Goal: Task Accomplishment & Management: Complete application form

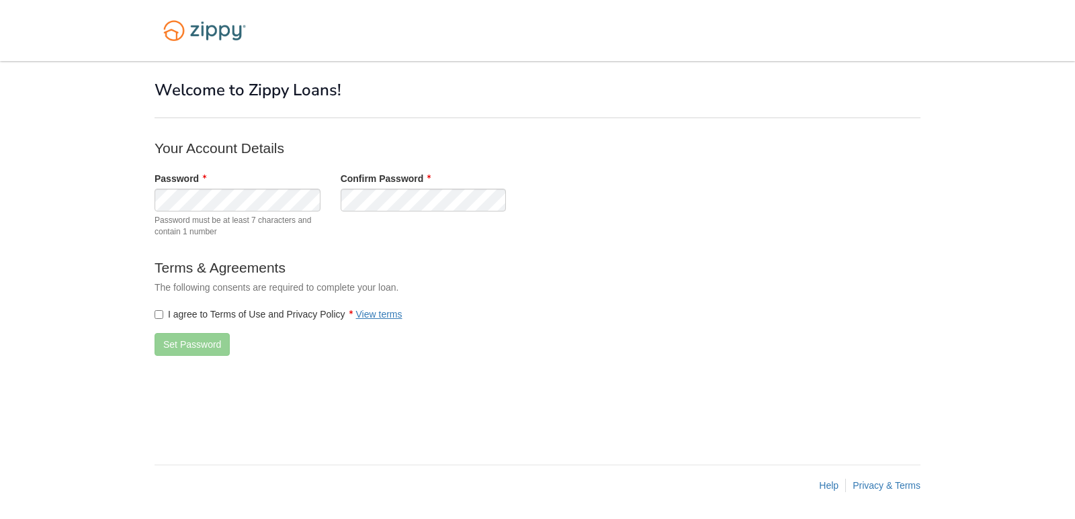
click at [164, 311] on label "I agree to Terms of Use and Privacy Policy View terms" at bounding box center [278, 314] width 248 height 13
click at [187, 339] on button "Set Password" at bounding box center [191, 344] width 75 height 23
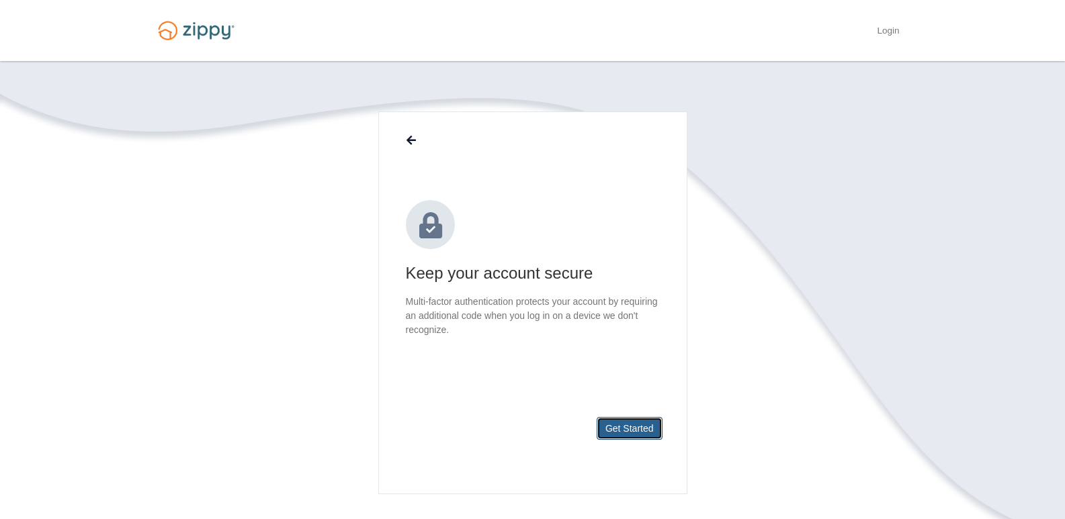
click at [637, 427] on button "Get Started" at bounding box center [629, 428] width 66 height 23
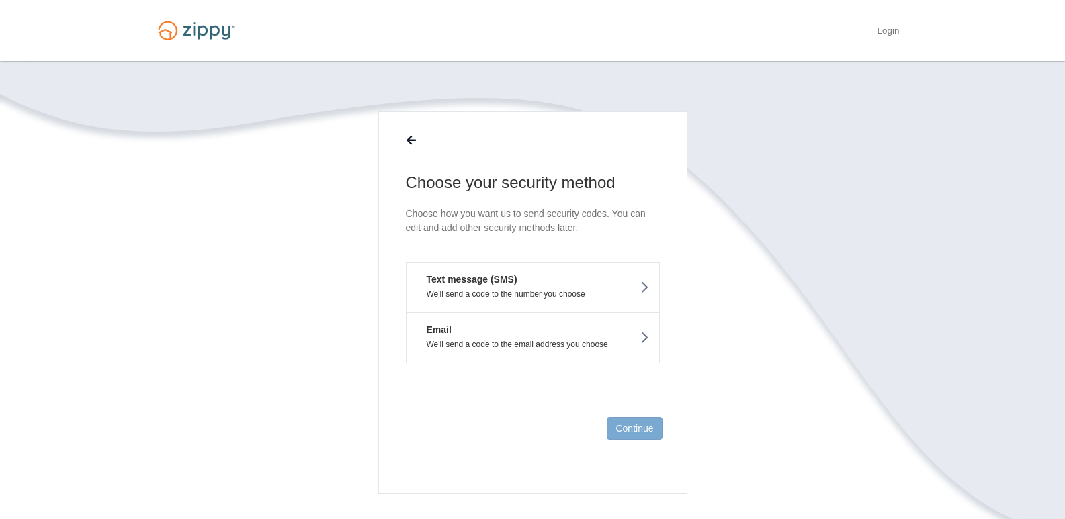
click at [621, 286] on button "Text message (SMS) We'll send a code to the number you choose" at bounding box center [533, 287] width 254 height 50
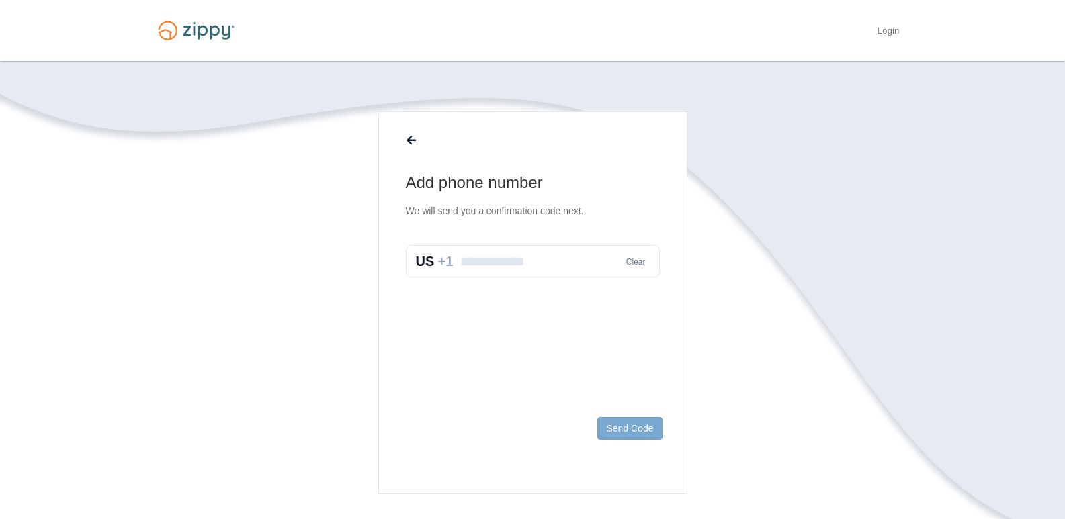
click at [518, 270] on input "text" at bounding box center [533, 261] width 254 height 32
type input "**********"
click at [619, 426] on button "Send Code" at bounding box center [629, 428] width 64 height 23
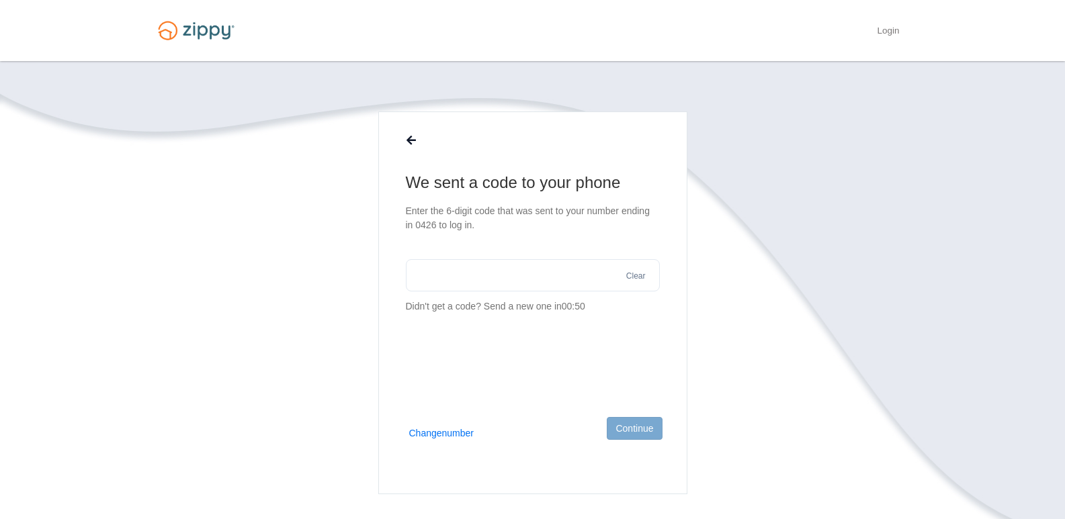
click at [457, 275] on input "text" at bounding box center [533, 275] width 254 height 32
type input "******"
click at [633, 428] on button "Continue" at bounding box center [634, 428] width 55 height 23
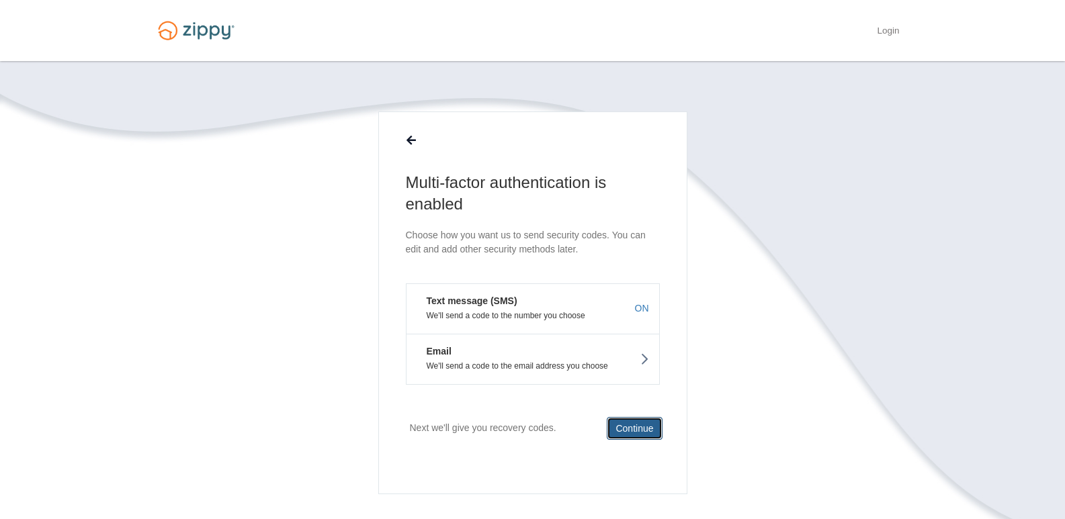
click at [644, 423] on button "Continue" at bounding box center [634, 428] width 55 height 23
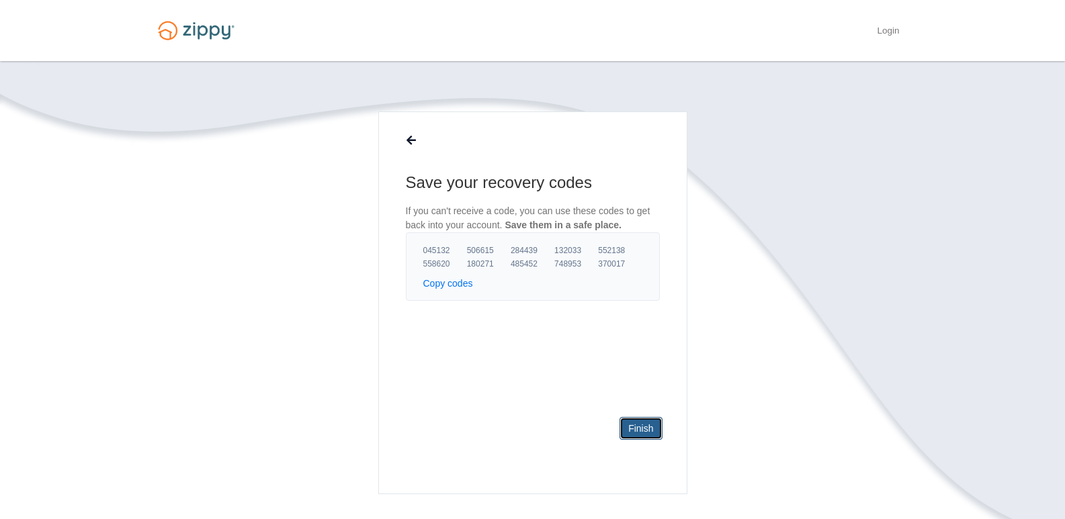
click at [656, 427] on link "Finish" at bounding box center [640, 428] width 42 height 23
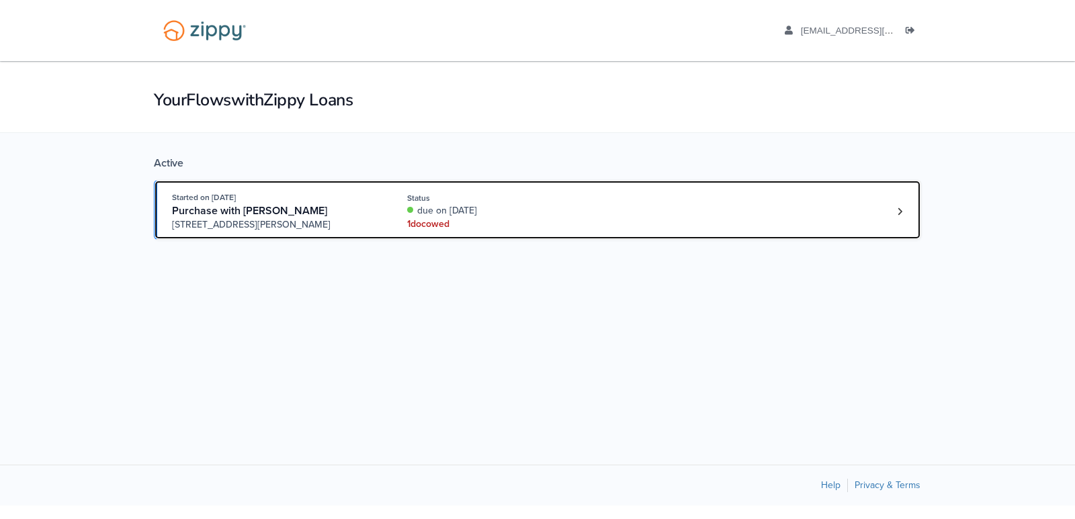
click at [438, 231] on div "1 doc owed" at bounding box center [496, 224] width 179 height 13
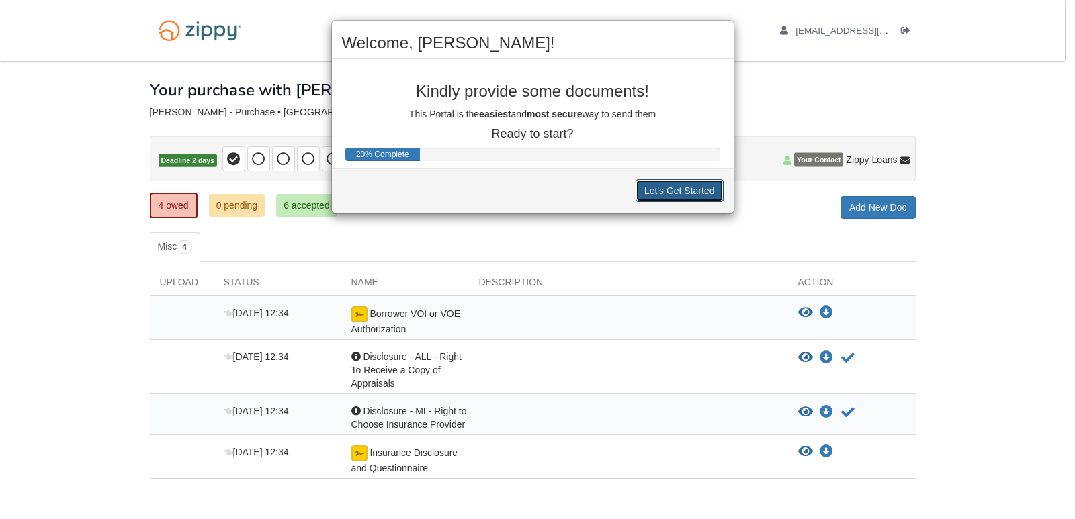
click at [676, 196] on button "Let's Get Started" at bounding box center [679, 190] width 88 height 23
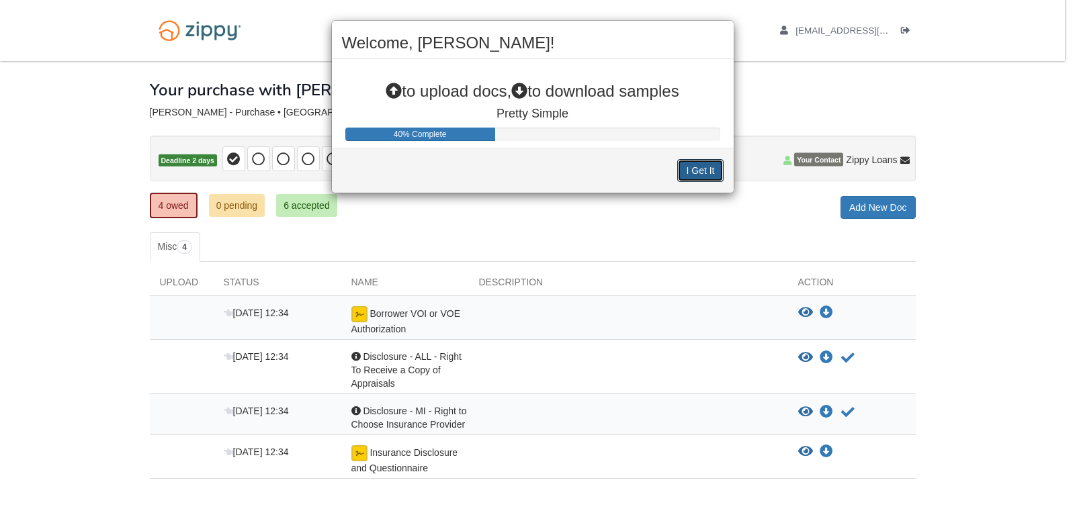
drag, startPoint x: 693, startPoint y: 174, endPoint x: 606, endPoint y: 263, distance: 124.0
click at [606, 263] on div "Welcome, marcie! to upload docs, to download samples Pretty Simple 40% Complete…" at bounding box center [537, 259] width 1075 height 519
click at [688, 176] on button "I Get It" at bounding box center [700, 170] width 46 height 23
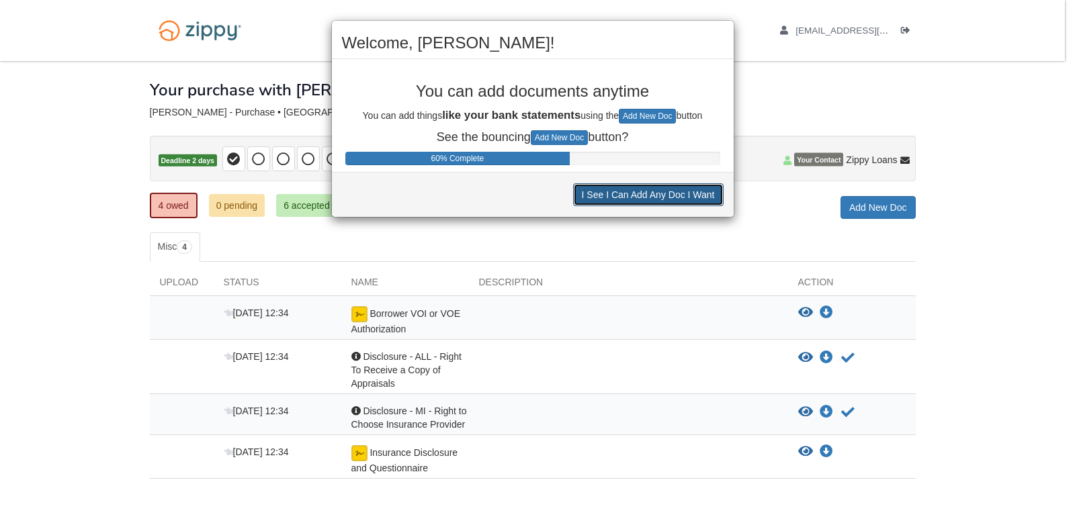
click at [631, 197] on button "I See I Can Add Any Doc I Want" at bounding box center [648, 194] width 150 height 23
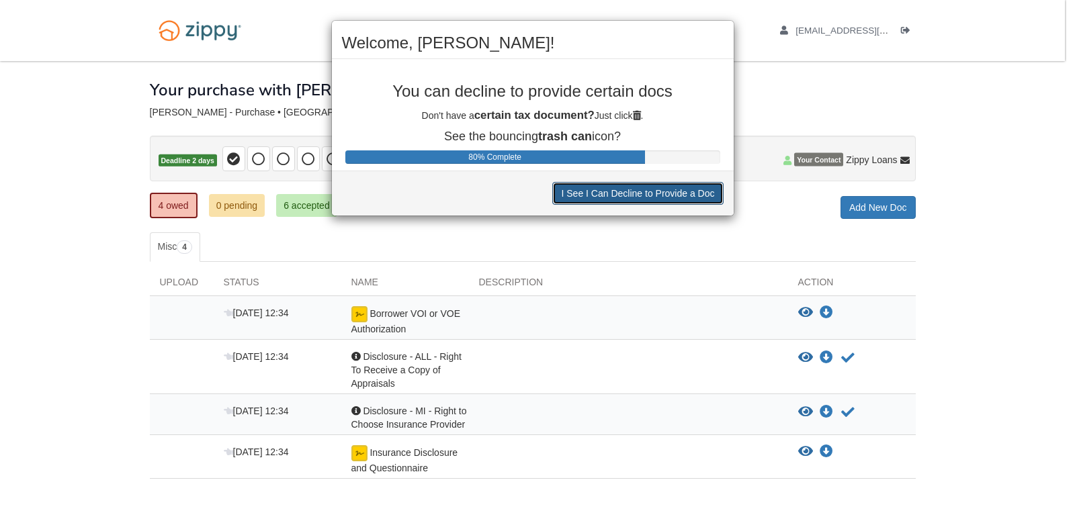
click at [625, 192] on button "I See I Can Decline to Provide a Doc" at bounding box center [637, 193] width 171 height 23
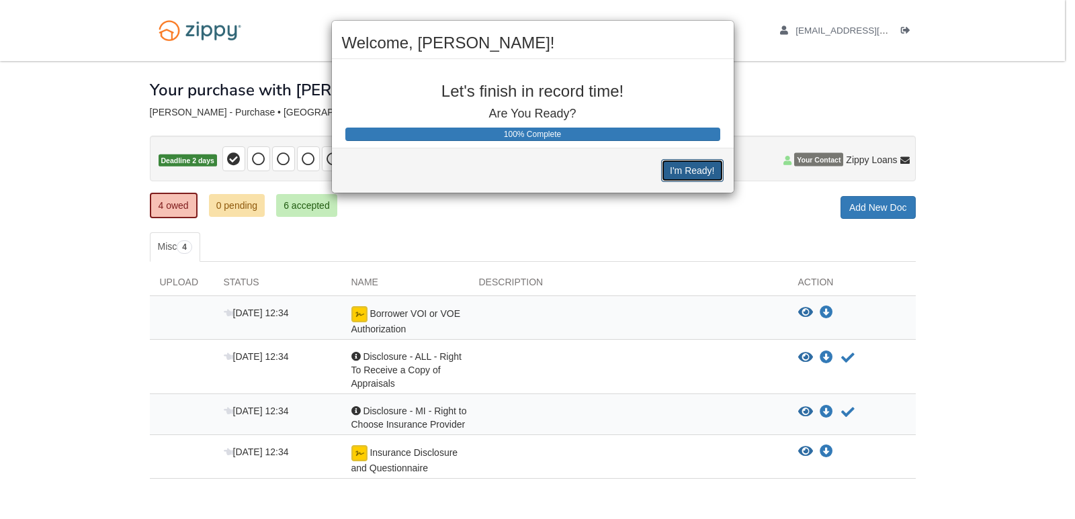
click at [698, 167] on button "I'm Ready!" at bounding box center [692, 170] width 62 height 23
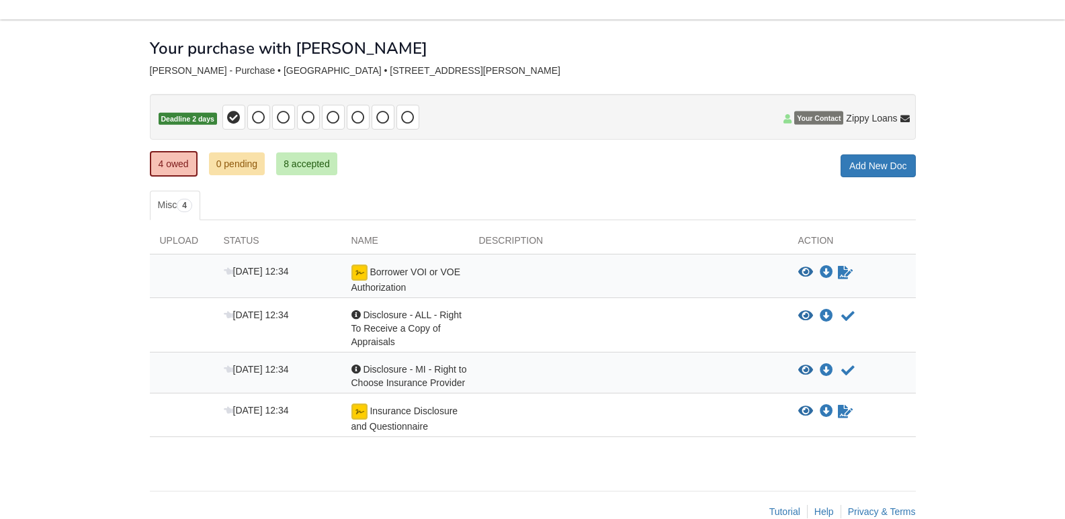
scroll to position [68, 0]
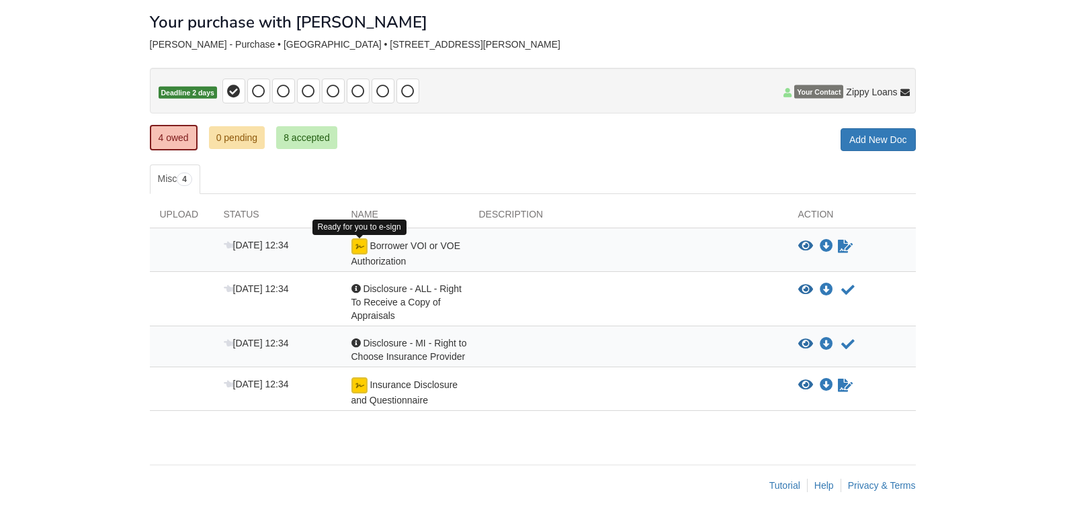
click at [359, 249] on img at bounding box center [359, 246] width 16 height 16
click at [407, 251] on span "Borrower VOI or VOE Authorization" at bounding box center [405, 253] width 109 height 26
click at [290, 140] on link "8 accepted" at bounding box center [306, 137] width 61 height 23
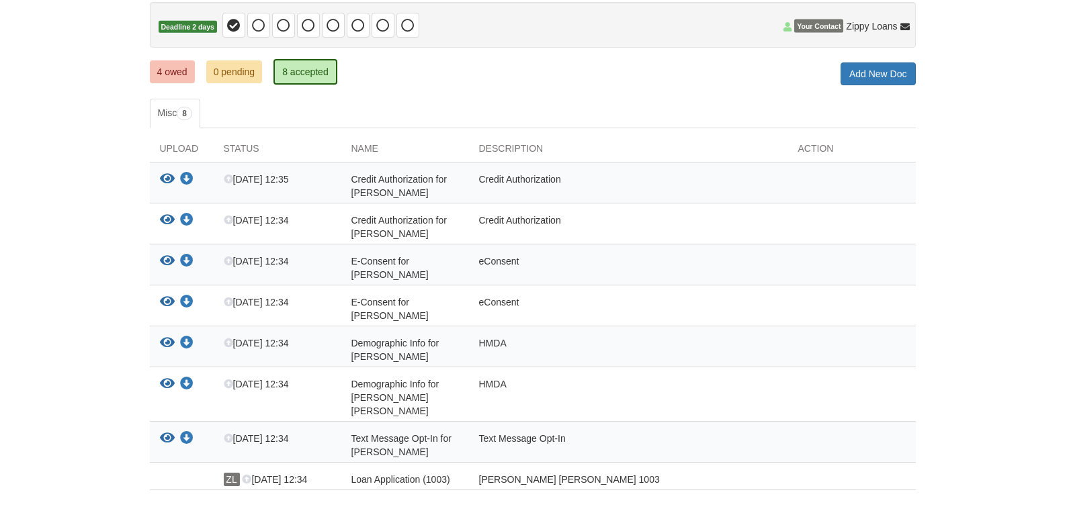
scroll to position [134, 0]
click at [392, 265] on span "E-Consent for [PERSON_NAME]" at bounding box center [389, 267] width 77 height 24
click at [167, 259] on icon "View E-Consent for Robert wright" at bounding box center [167, 260] width 15 height 13
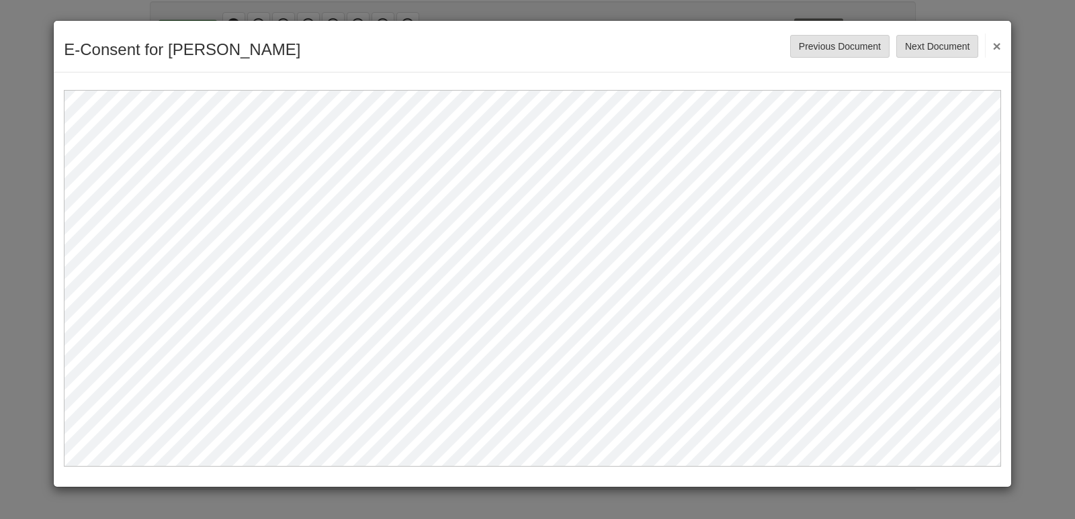
click at [996, 41] on button "×" at bounding box center [992, 46] width 15 height 24
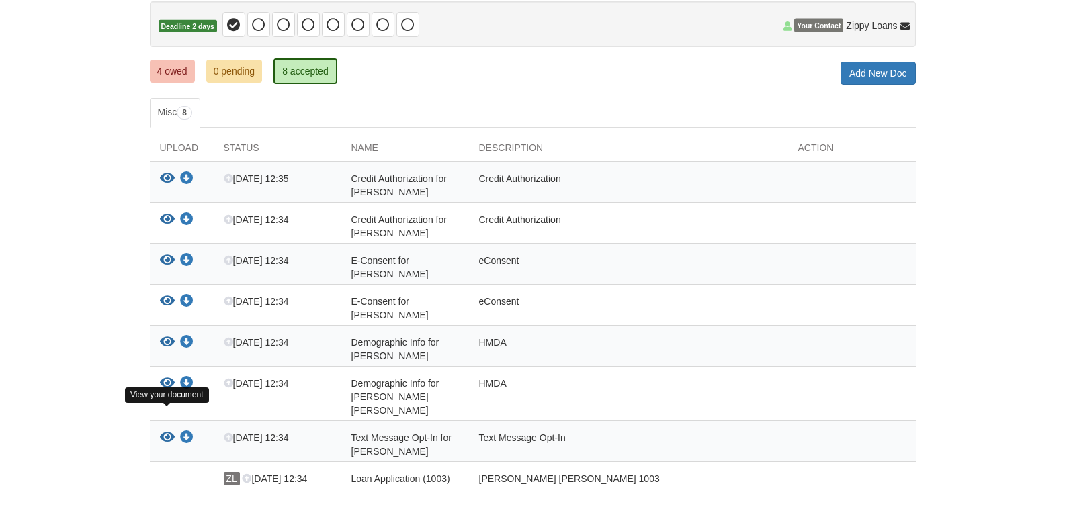
click at [165, 431] on icon "View Text Message Opt-In for marcie Cheri lawrence" at bounding box center [167, 437] width 15 height 13
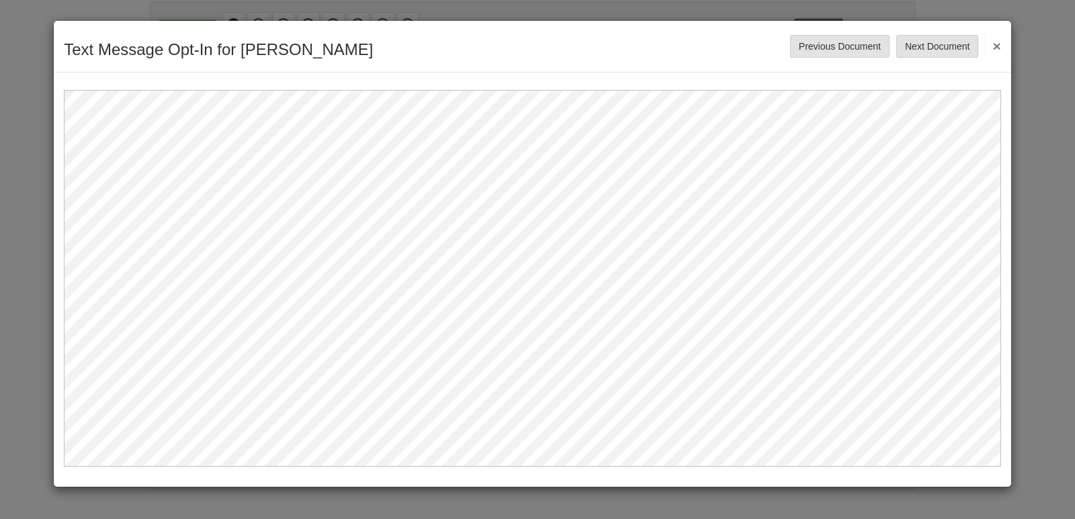
click at [996, 46] on button "×" at bounding box center [992, 46] width 15 height 24
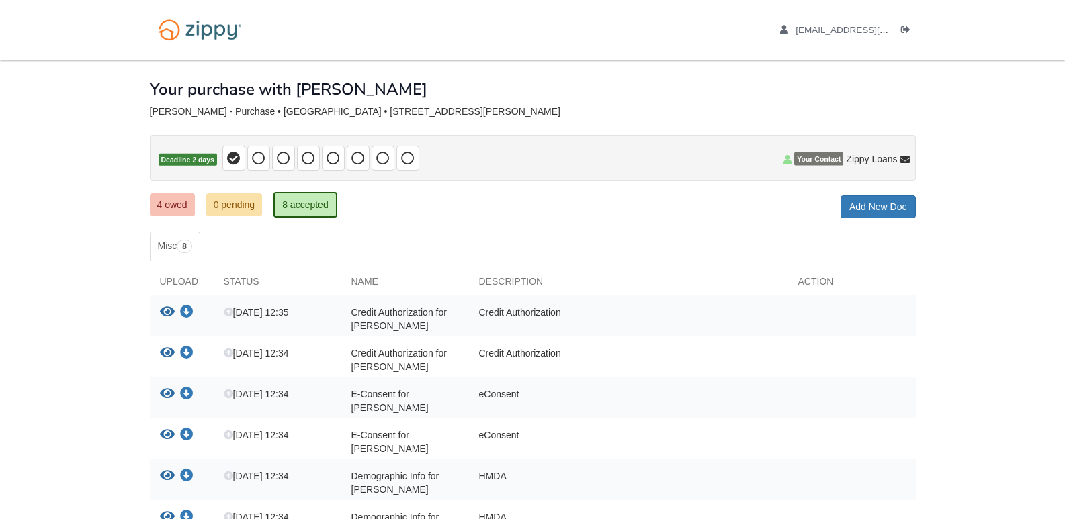
scroll to position [0, 0]
